Goal: Check status: Check status

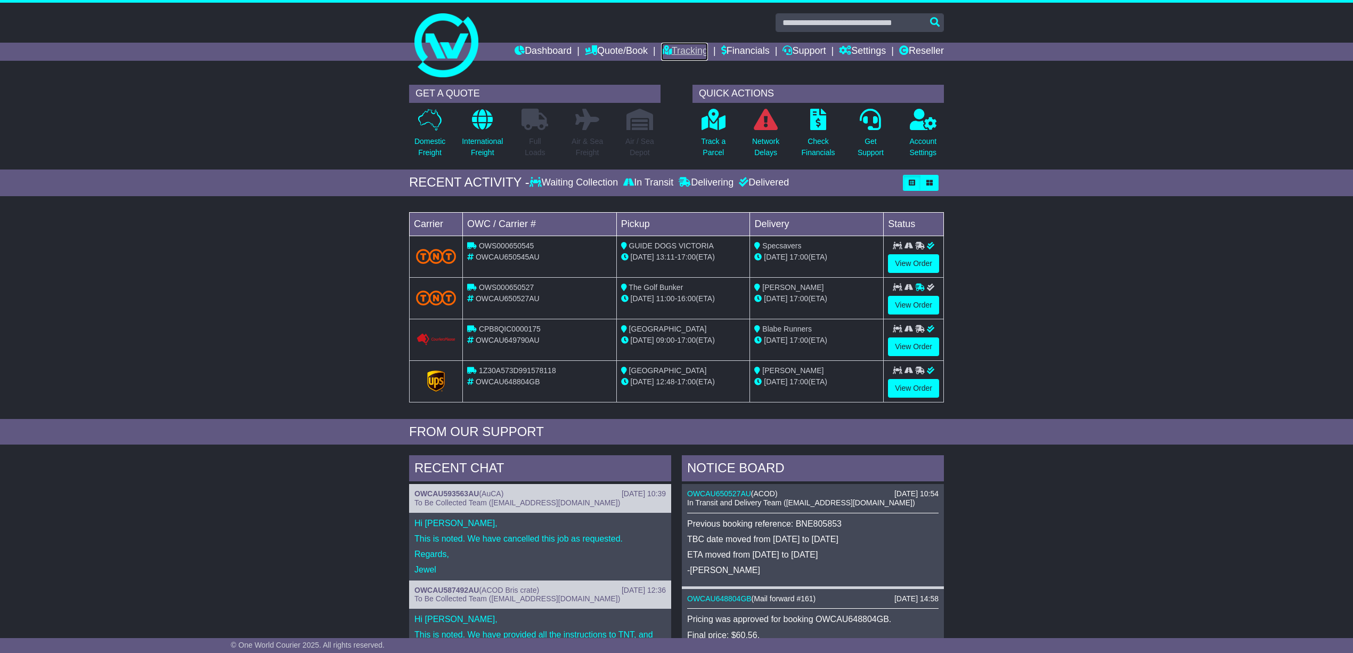
click at [663, 45] on link "Tracking" at bounding box center [684, 52] width 47 height 18
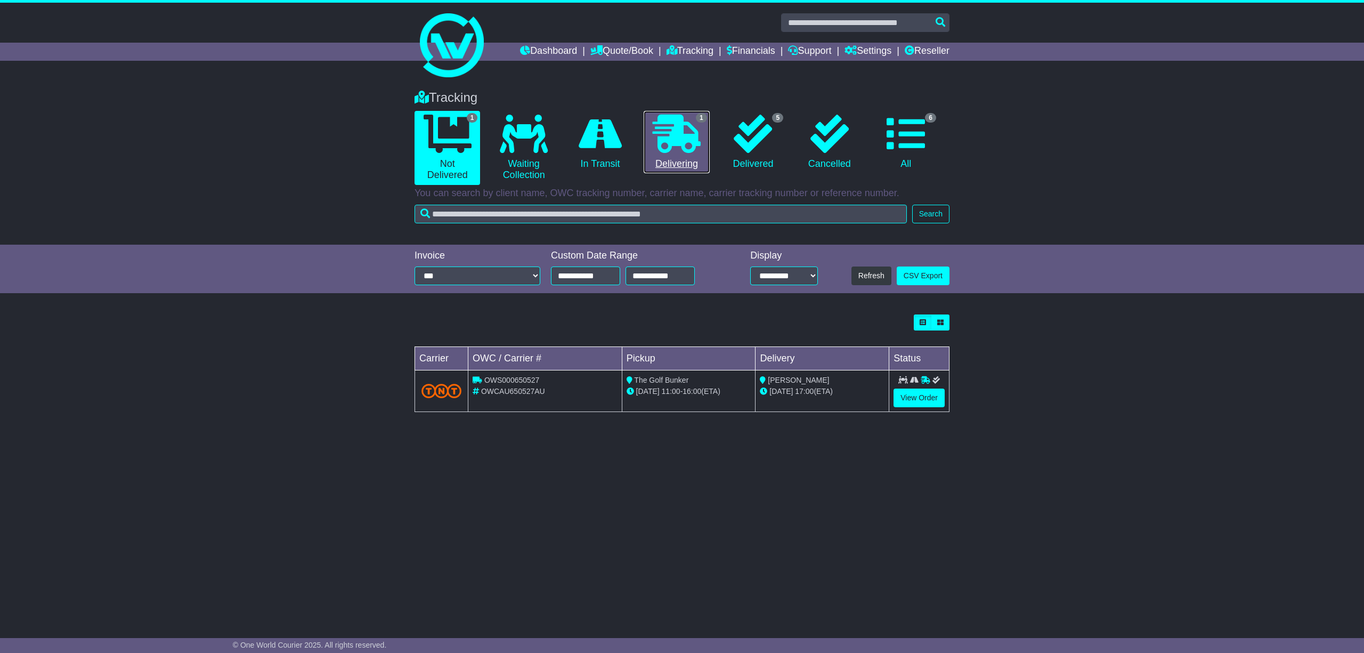
click at [676, 158] on link "1 Delivering" at bounding box center [677, 142] width 66 height 63
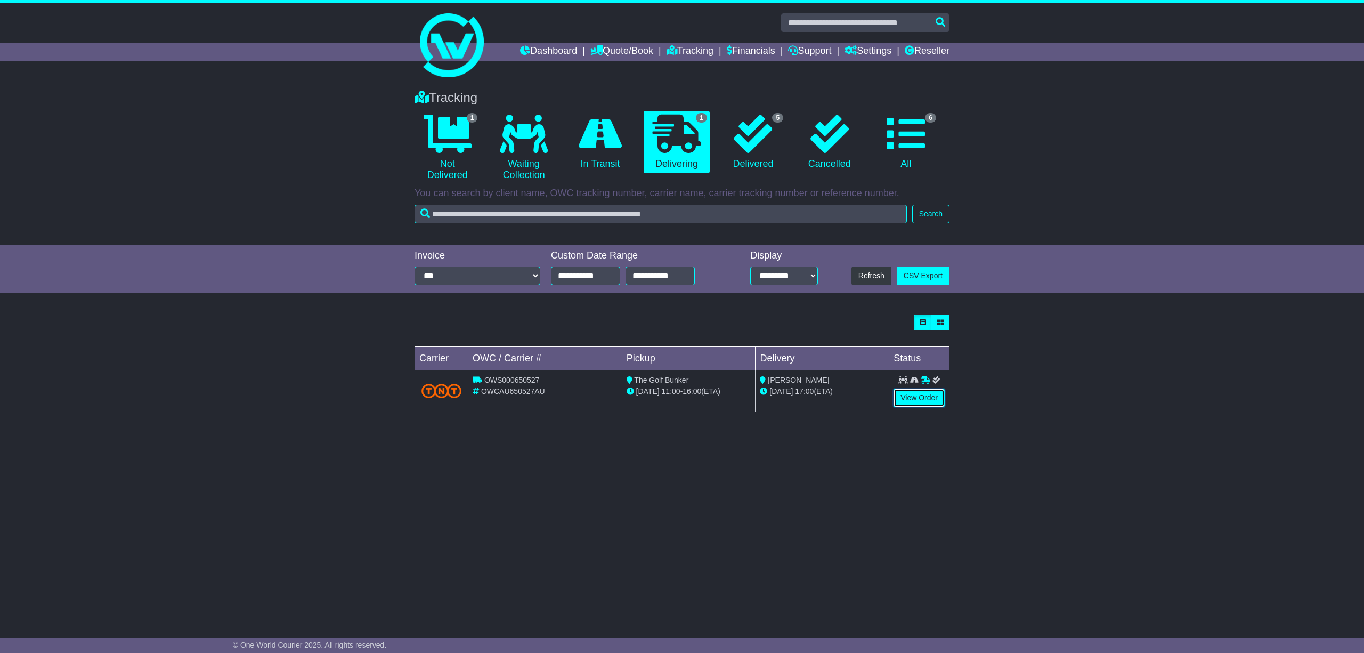
click at [918, 393] on link "View Order" at bounding box center [918, 397] width 51 height 19
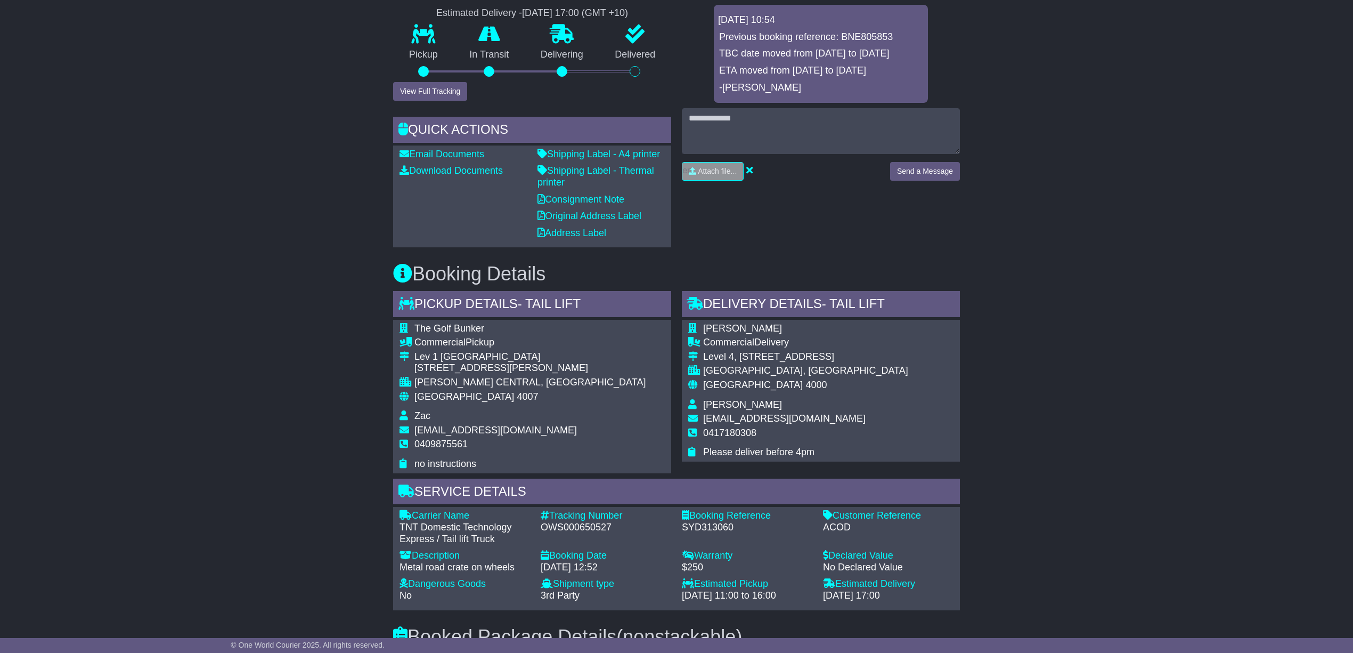
scroll to position [71, 0]
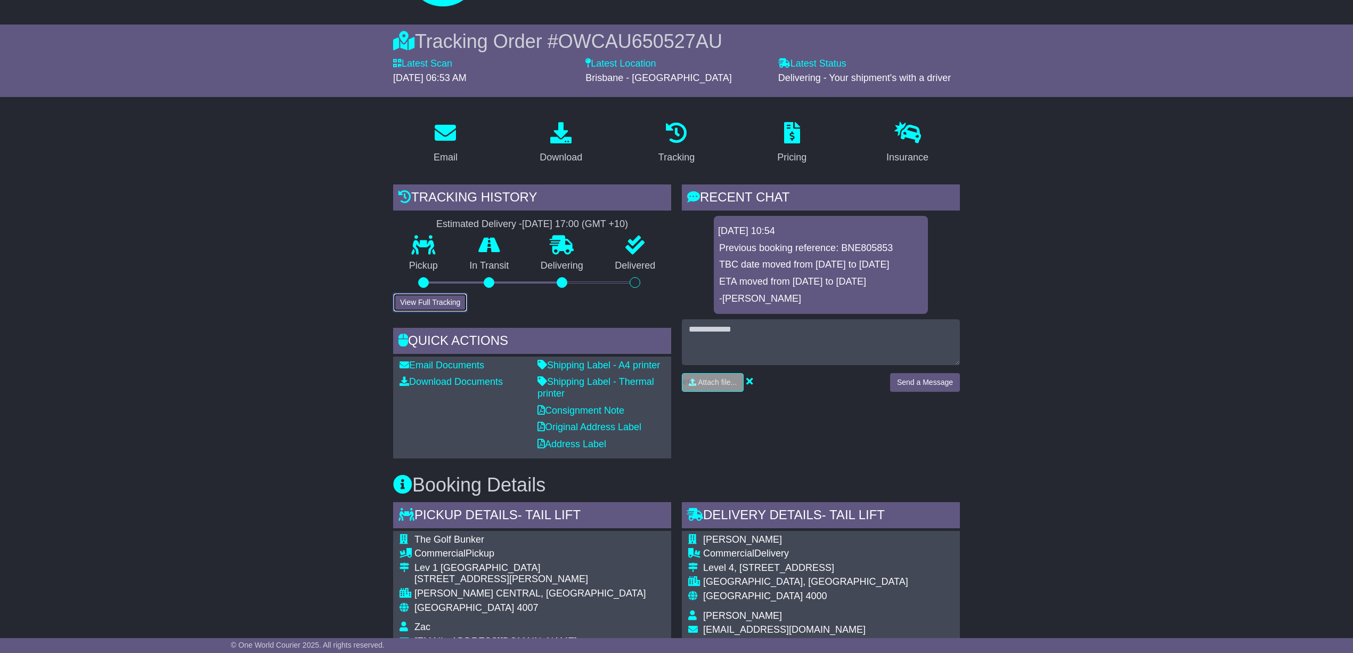
click at [422, 298] on button "View Full Tracking" at bounding box center [430, 302] width 74 height 19
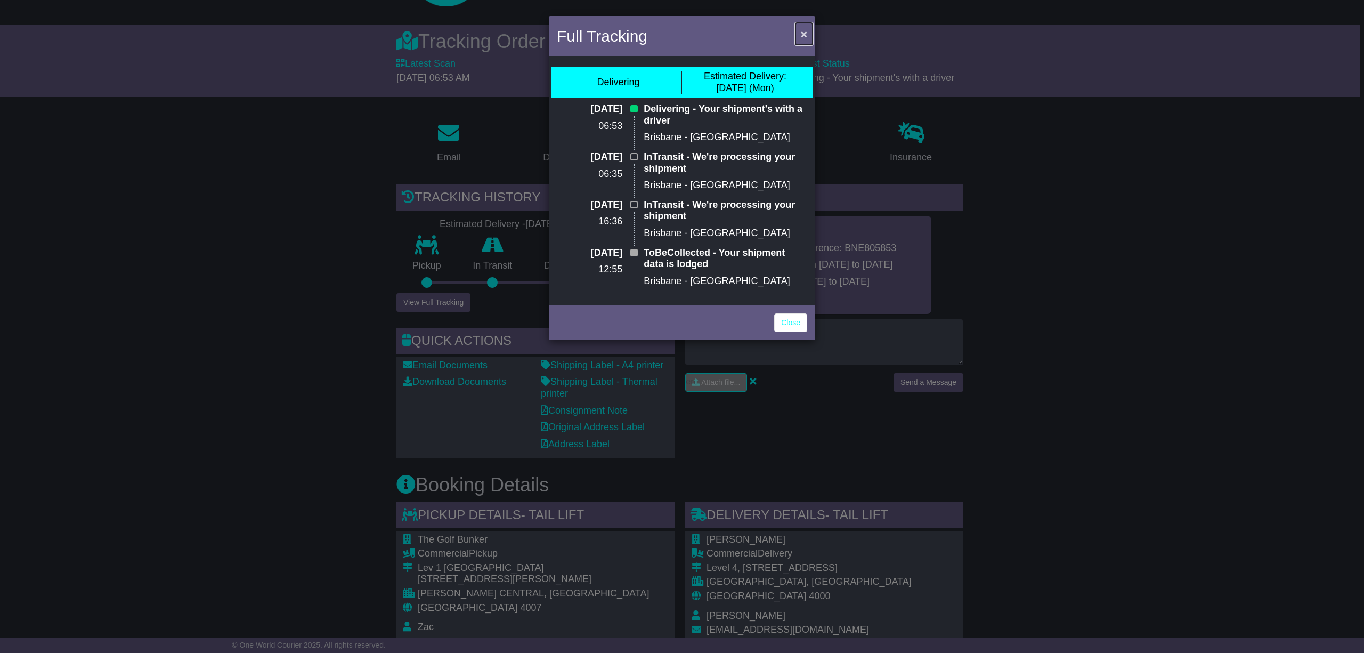
click at [803, 30] on span "×" at bounding box center [804, 34] width 6 height 12
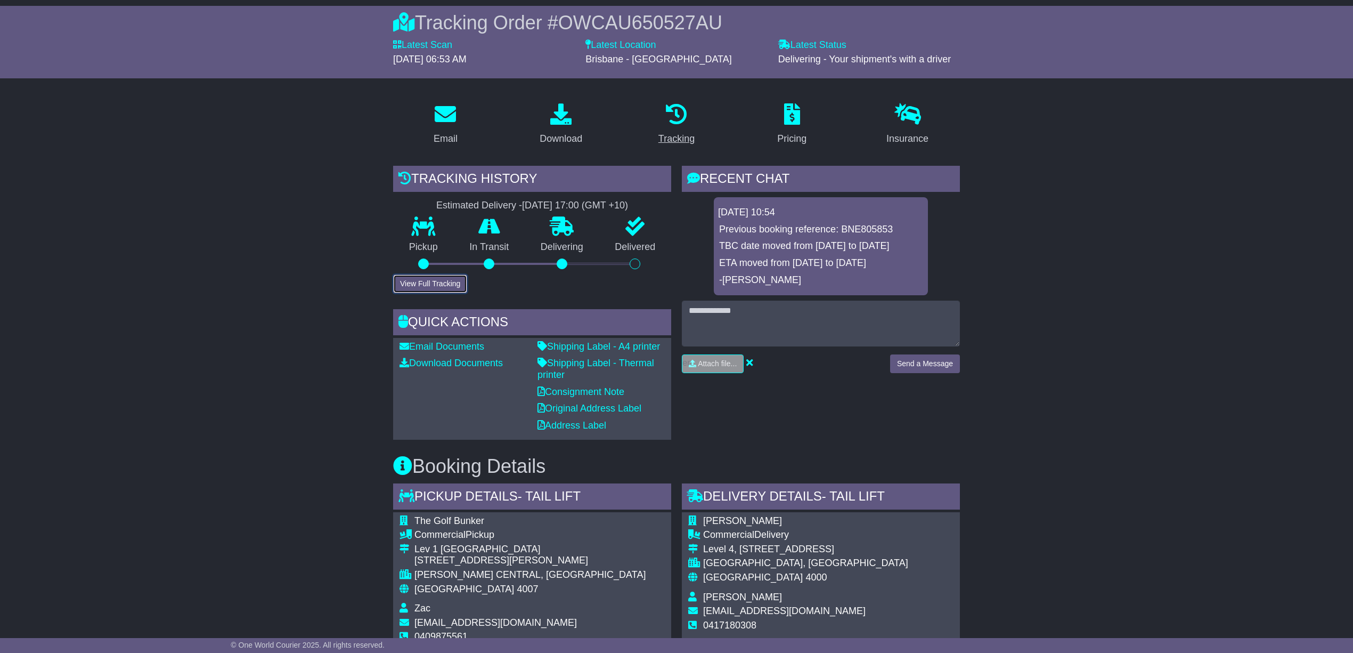
scroll to position [0, 0]
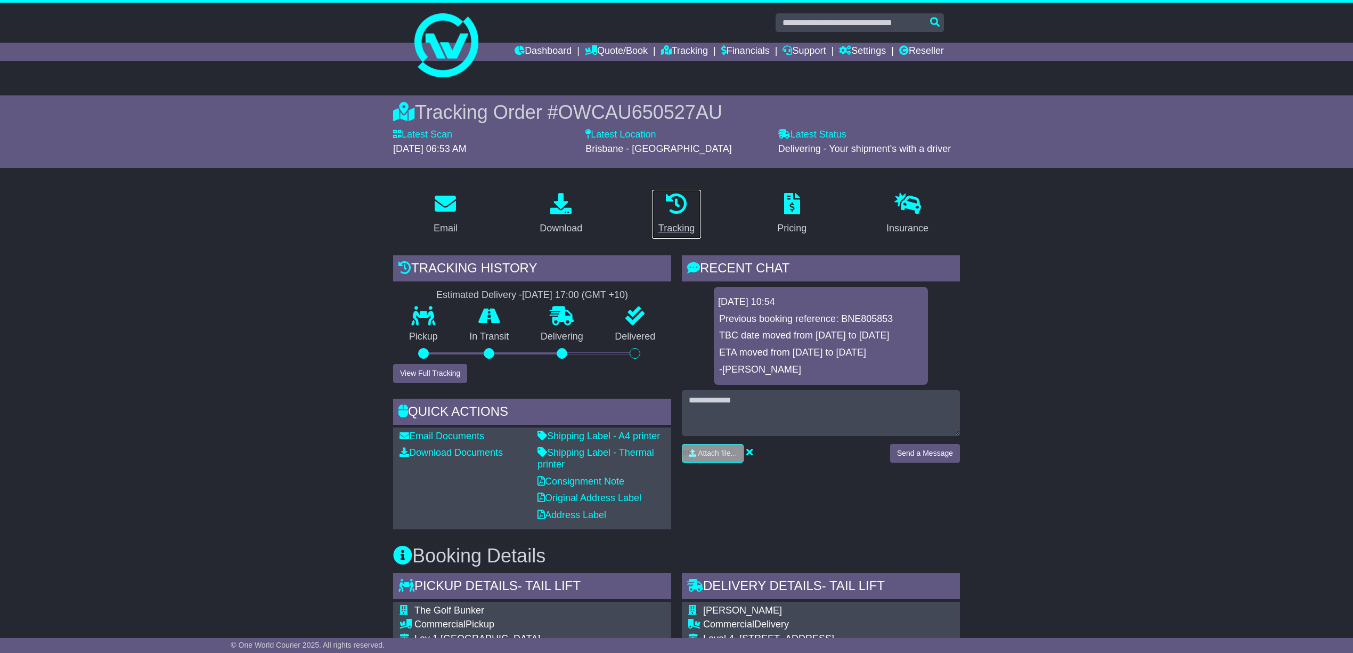
click at [674, 225] on div "Tracking" at bounding box center [676, 228] width 36 height 14
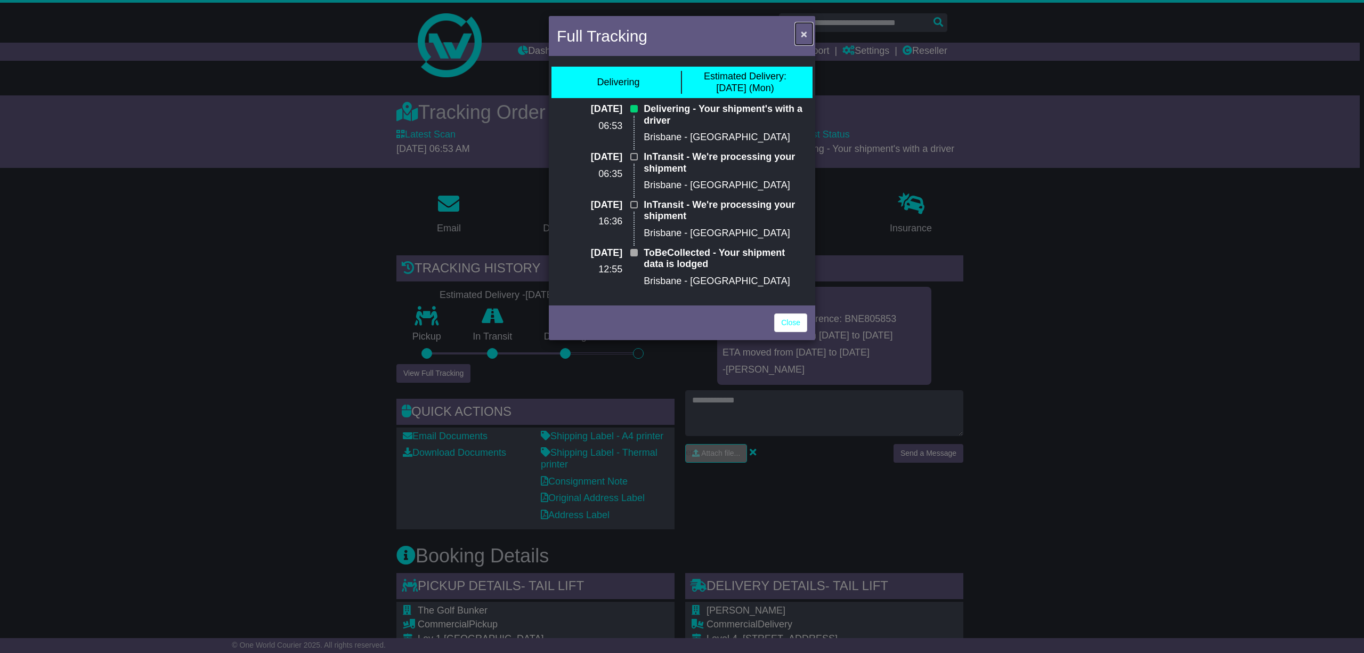
click at [806, 32] on span "×" at bounding box center [804, 34] width 6 height 12
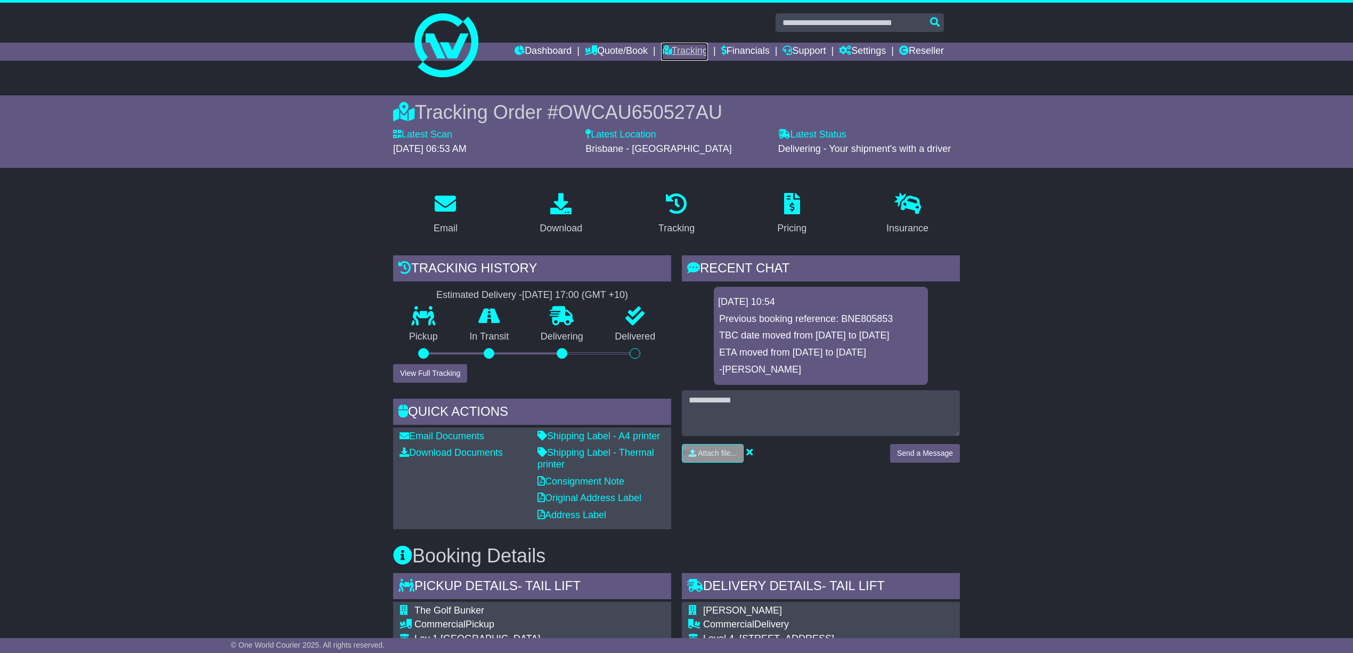
click at [672, 43] on link "Tracking" at bounding box center [684, 52] width 47 height 18
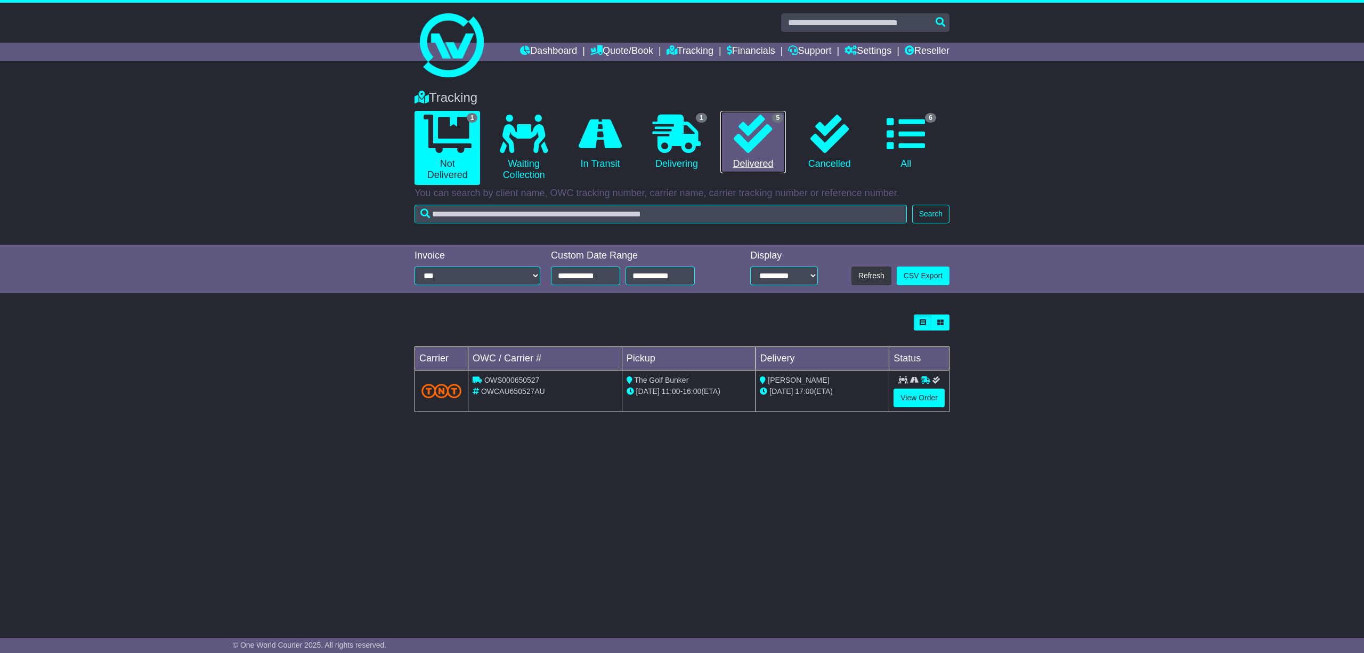
click at [748, 157] on link "5 Delivered" at bounding box center [753, 142] width 66 height 63
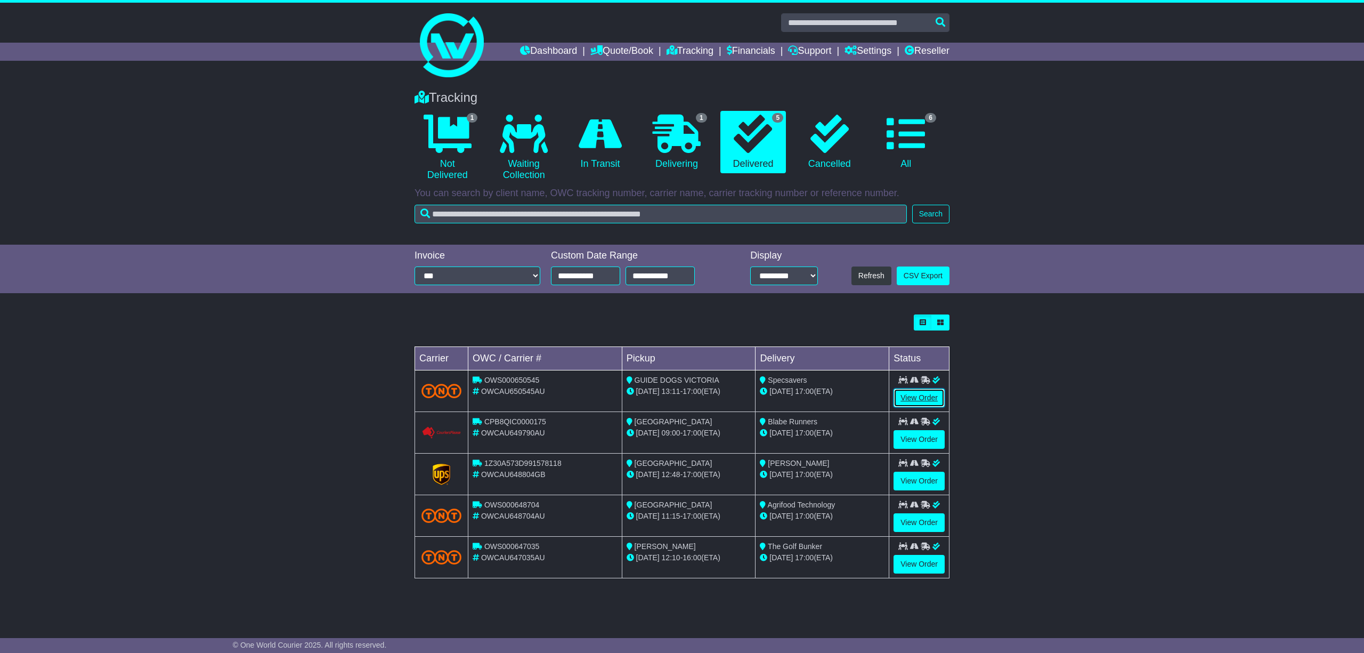
click at [913, 395] on link "View Order" at bounding box center [918, 397] width 51 height 19
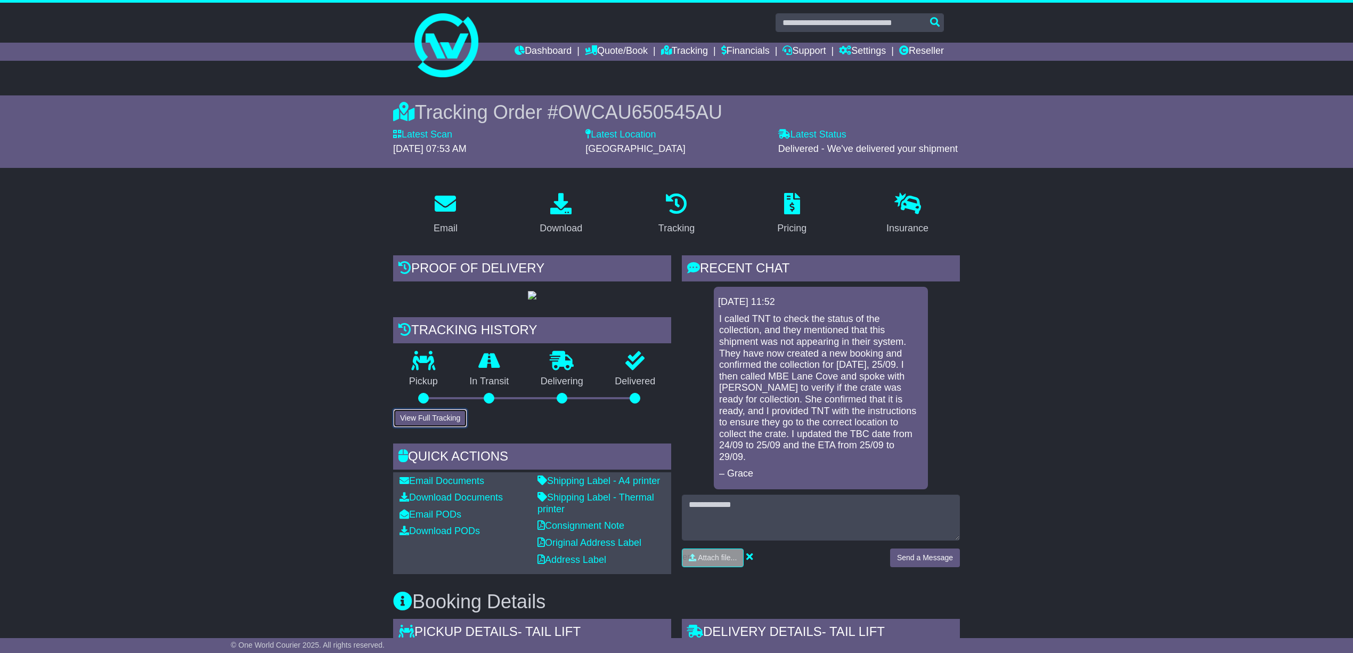
click at [436, 427] on button "View Full Tracking" at bounding box center [430, 418] width 74 height 19
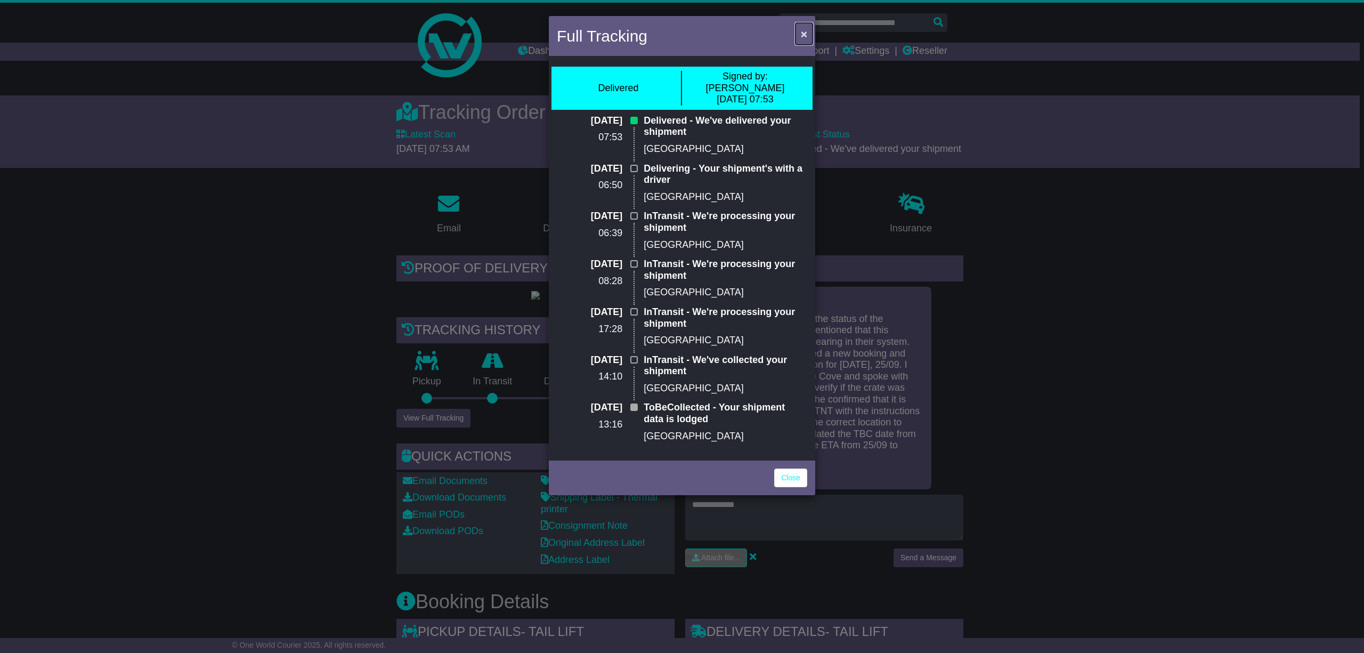
click at [799, 31] on button "×" at bounding box center [803, 34] width 17 height 22
